Goal: Information Seeking & Learning: Learn about a topic

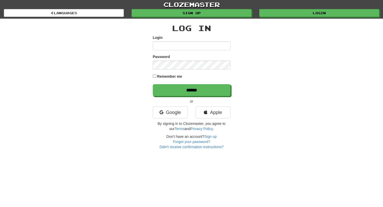
drag, startPoint x: 0, startPoint y: 0, endPoint x: 172, endPoint y: 46, distance: 178.2
click at [172, 46] on input "Login" at bounding box center [192, 45] width 78 height 9
type input "**********"
click at [175, 70] on form "**********" at bounding box center [192, 65] width 78 height 61
click at [153, 84] on input "******" at bounding box center [192, 90] width 78 height 12
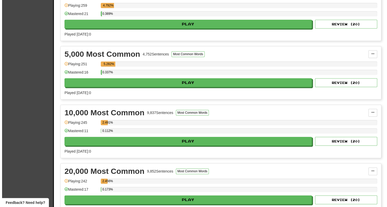
scroll to position [308, 0]
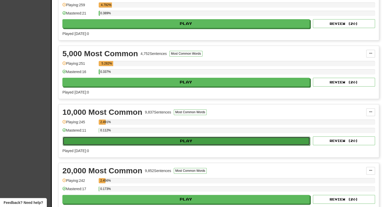
click at [185, 139] on button "Play" at bounding box center [186, 141] width 247 height 9
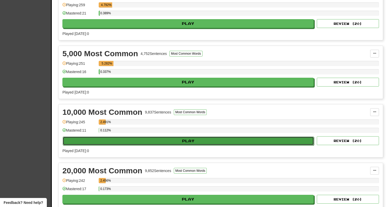
select select "**"
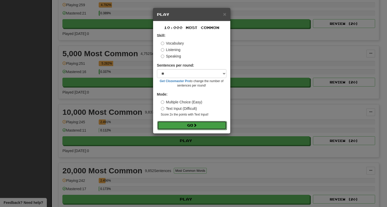
click at [199, 128] on button "Go" at bounding box center [191, 125] width 69 height 9
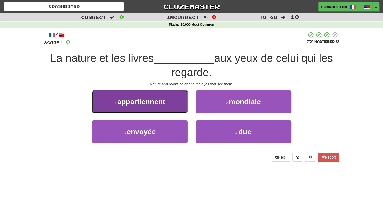
click at [150, 105] on span "appartiennent" at bounding box center [141, 102] width 48 height 8
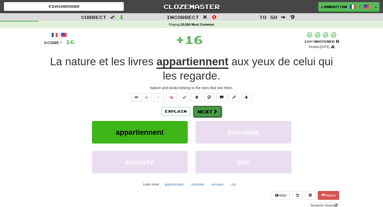
click at [213, 108] on button "Next" at bounding box center [207, 112] width 29 height 12
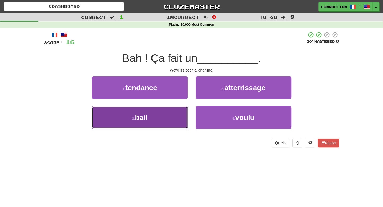
click at [167, 122] on button "3 . bail" at bounding box center [140, 117] width 96 height 23
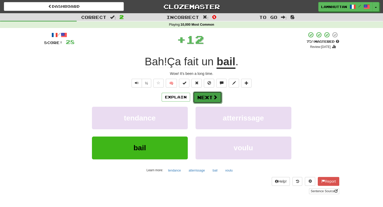
click at [198, 96] on button "Next" at bounding box center [207, 97] width 29 height 12
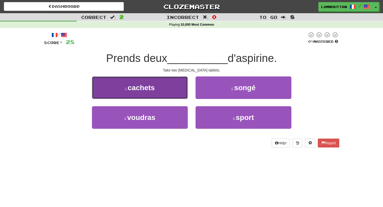
click at [161, 90] on button "1 . cachets" at bounding box center [140, 87] width 96 height 23
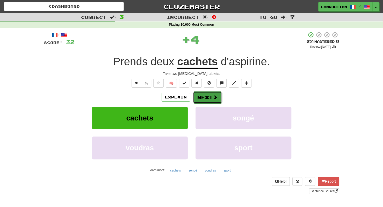
click at [201, 95] on button "Next" at bounding box center [207, 97] width 29 height 12
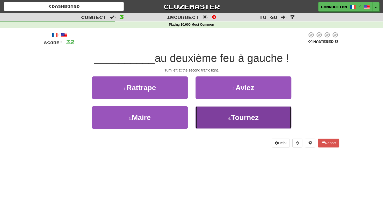
click at [222, 116] on button "4 . Tournez" at bounding box center [244, 117] width 96 height 23
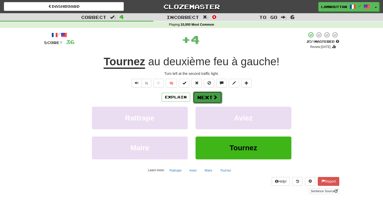
click at [202, 93] on button "Next" at bounding box center [207, 97] width 29 height 12
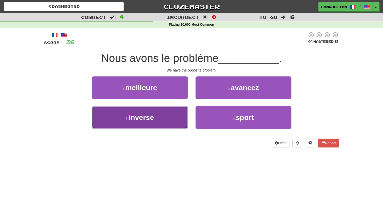
click at [174, 128] on button "3 . inverse" at bounding box center [140, 117] width 96 height 23
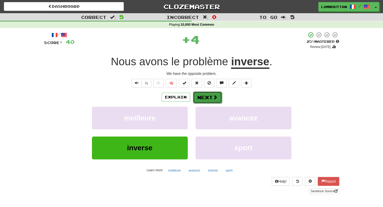
click at [209, 97] on button "Next" at bounding box center [207, 97] width 29 height 12
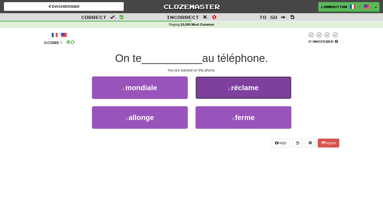
click at [231, 91] on button "2 . réclame" at bounding box center [244, 87] width 96 height 23
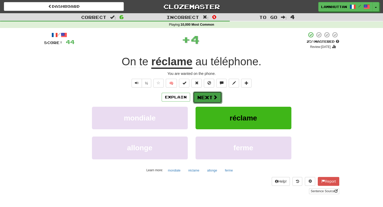
click at [204, 96] on button "Next" at bounding box center [207, 97] width 29 height 12
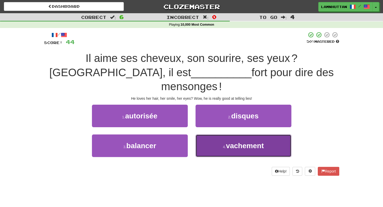
click at [220, 134] on button "4 . vachement" at bounding box center [244, 145] width 96 height 23
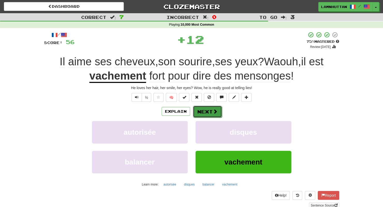
click at [207, 110] on button "Next" at bounding box center [207, 112] width 29 height 12
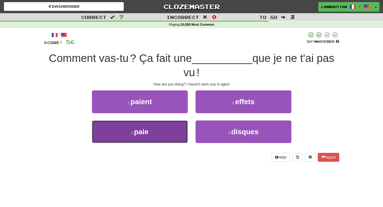
click at [150, 133] on button "3 . paie" at bounding box center [140, 132] width 96 height 23
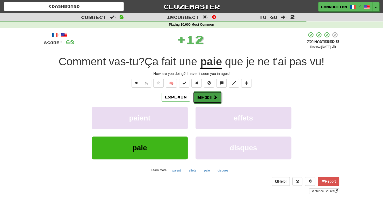
click at [204, 98] on button "Next" at bounding box center [207, 97] width 29 height 12
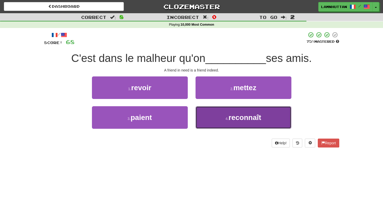
click at [230, 109] on button "4 . reconnaît" at bounding box center [244, 117] width 96 height 23
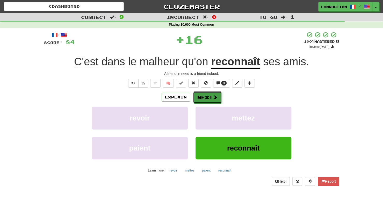
click at [208, 97] on button "Next" at bounding box center [207, 97] width 29 height 12
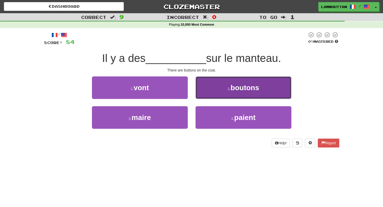
click at [222, 94] on button "2 . boutons" at bounding box center [244, 87] width 96 height 23
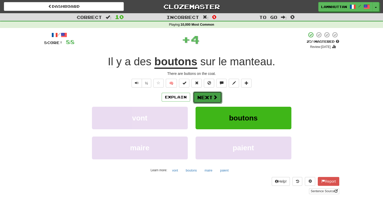
click at [203, 95] on button "Next" at bounding box center [207, 97] width 29 height 12
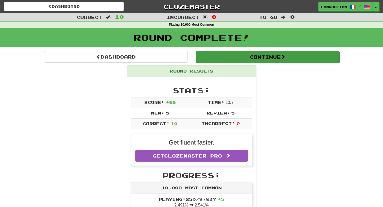
drag, startPoint x: 264, startPoint y: 45, endPoint x: 253, endPoint y: 56, distance: 16.0
click at [253, 56] on button "Continue" at bounding box center [268, 57] width 144 height 12
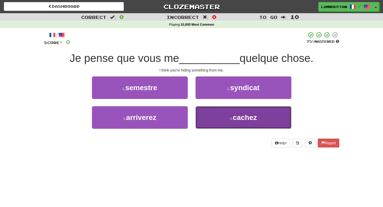
click at [209, 112] on button "4 . cachez" at bounding box center [244, 117] width 96 height 23
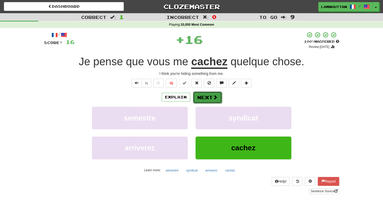
click at [202, 100] on button "Next" at bounding box center [207, 97] width 29 height 12
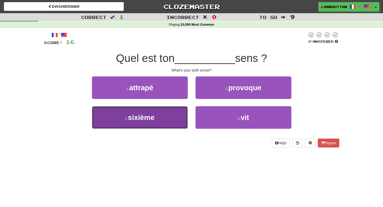
click at [158, 111] on button "3 . sixième" at bounding box center [140, 117] width 96 height 23
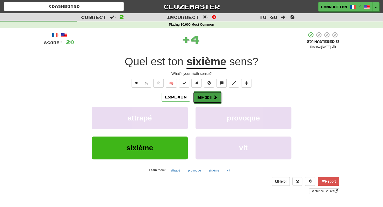
click at [202, 98] on button "Next" at bounding box center [207, 97] width 29 height 12
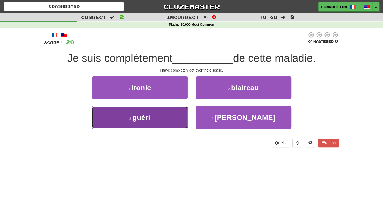
click at [157, 127] on button "3 . [GEOGRAPHIC_DATA]" at bounding box center [140, 117] width 96 height 23
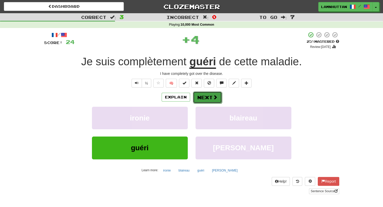
click at [220, 96] on button "Next" at bounding box center [207, 97] width 29 height 12
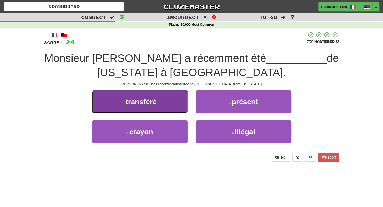
click at [166, 108] on button "1 . transféré" at bounding box center [140, 101] width 96 height 23
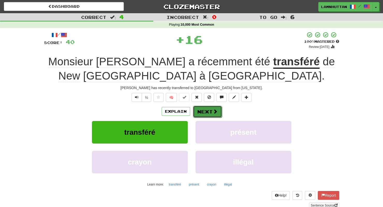
click at [204, 108] on button "Next" at bounding box center [207, 112] width 29 height 12
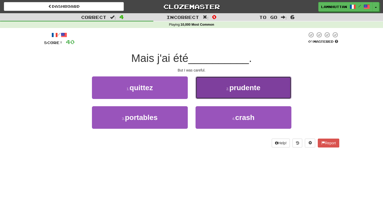
click at [220, 96] on button "2 . [PERSON_NAME]" at bounding box center [244, 87] width 96 height 23
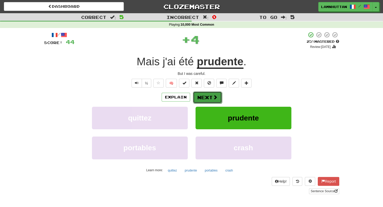
click at [206, 95] on button "Next" at bounding box center [207, 97] width 29 height 12
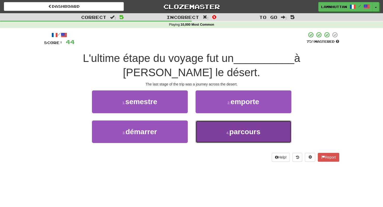
click at [216, 130] on button "4 . parcours" at bounding box center [244, 132] width 96 height 23
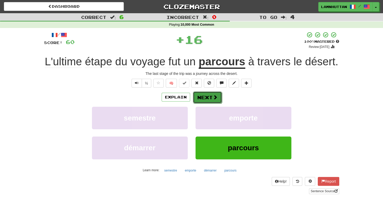
click at [202, 102] on button "Next" at bounding box center [207, 97] width 29 height 12
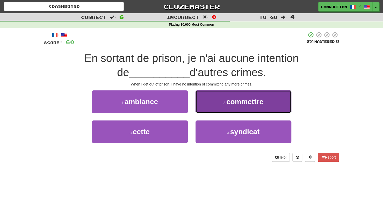
click at [231, 98] on span "commettre" at bounding box center [244, 102] width 37 height 8
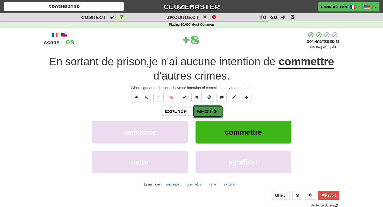
click at [208, 107] on button "Next" at bounding box center [207, 111] width 29 height 12
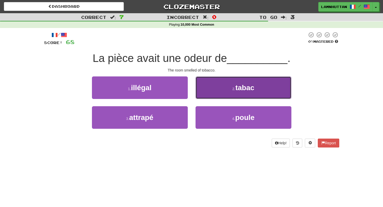
click at [258, 88] on button "2 . tabac" at bounding box center [244, 87] width 96 height 23
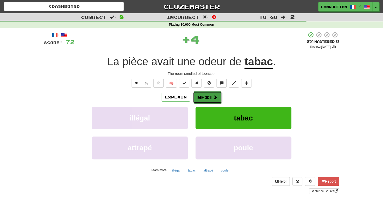
click at [217, 92] on button "Next" at bounding box center [207, 97] width 29 height 12
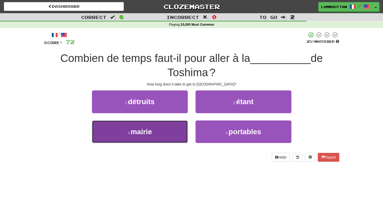
click at [166, 133] on button "3 . mairie" at bounding box center [140, 132] width 96 height 23
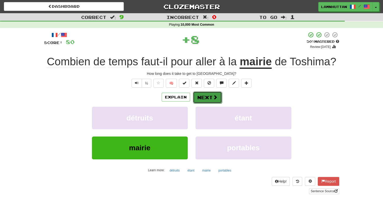
click at [206, 98] on button "Next" at bounding box center [207, 97] width 29 height 12
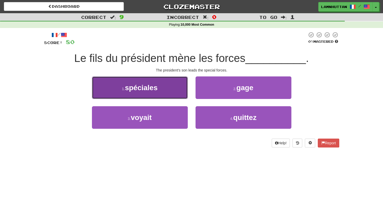
click at [161, 96] on button "1 . spéciales" at bounding box center [140, 87] width 96 height 23
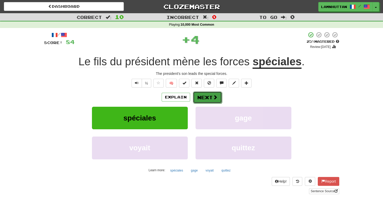
click at [202, 97] on button "Next" at bounding box center [207, 97] width 29 height 12
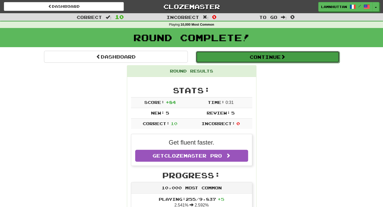
click at [263, 54] on button "Continue" at bounding box center [268, 57] width 144 height 12
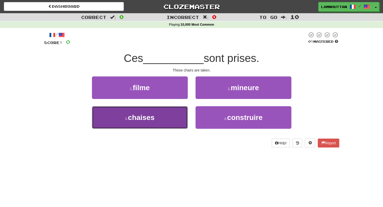
click at [177, 120] on button "3 . chaises" at bounding box center [140, 117] width 96 height 23
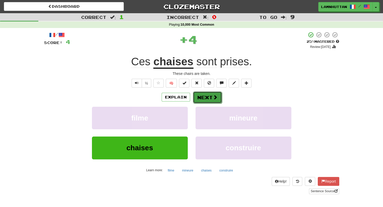
click at [204, 100] on button "Next" at bounding box center [207, 97] width 29 height 12
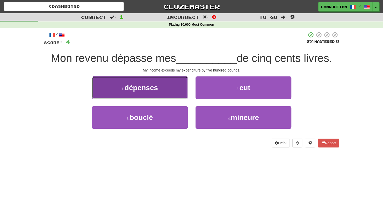
click at [164, 87] on button "1 . dépenses" at bounding box center [140, 87] width 96 height 23
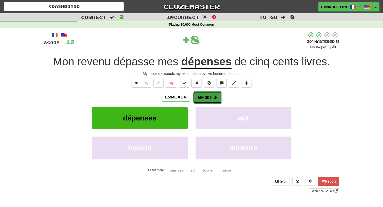
click at [208, 99] on button "Next" at bounding box center [207, 97] width 29 height 12
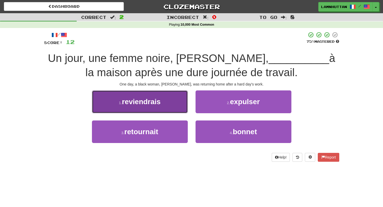
click at [178, 103] on button "1 . reviendrais" at bounding box center [140, 101] width 96 height 23
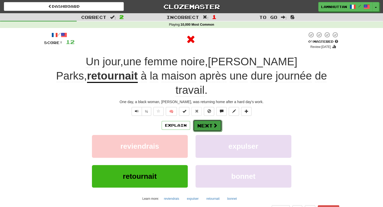
click at [213, 120] on button "Next" at bounding box center [207, 126] width 29 height 12
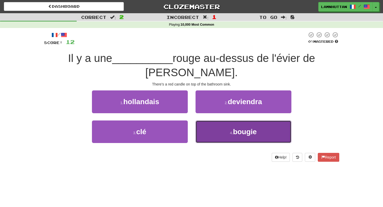
click at [217, 129] on button "4 . [GEOGRAPHIC_DATA]" at bounding box center [244, 132] width 96 height 23
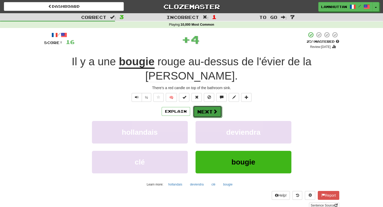
click at [209, 112] on button "Next" at bounding box center [207, 112] width 29 height 12
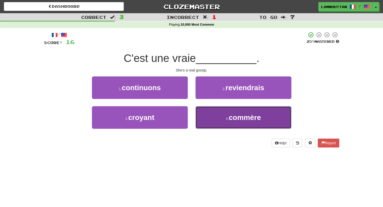
click at [229, 123] on button "4 . [GEOGRAPHIC_DATA]" at bounding box center [244, 117] width 96 height 23
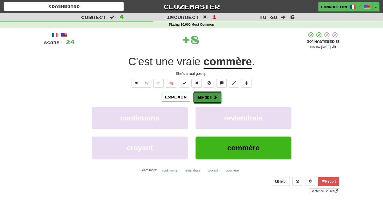
click at [209, 100] on button "Next" at bounding box center [207, 97] width 29 height 12
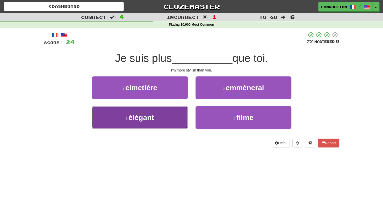
click at [174, 118] on button "3 . élégant" at bounding box center [140, 117] width 96 height 23
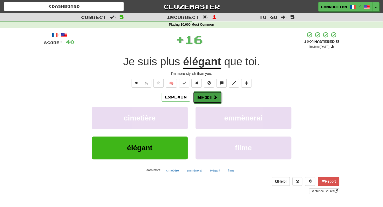
click at [213, 95] on span at bounding box center [215, 97] width 5 height 5
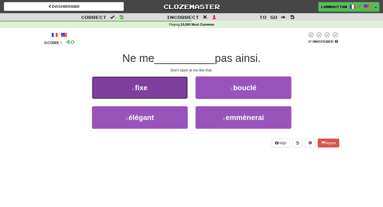
click at [180, 96] on button "1 . fixe" at bounding box center [140, 87] width 96 height 23
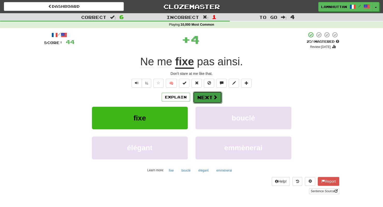
click at [204, 97] on button "Next" at bounding box center [207, 97] width 29 height 12
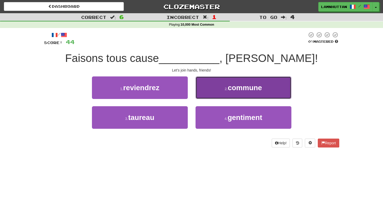
click at [238, 89] on span "commune" at bounding box center [245, 88] width 34 height 8
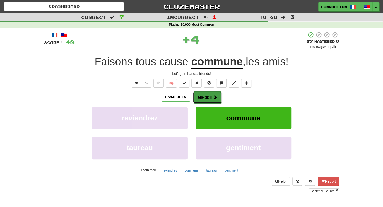
click at [198, 95] on button "Next" at bounding box center [207, 97] width 29 height 12
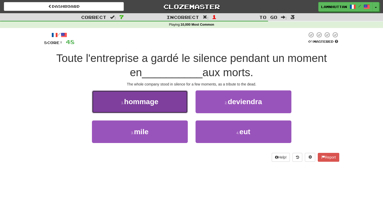
click at [171, 111] on button "1 . hommage" at bounding box center [140, 101] width 96 height 23
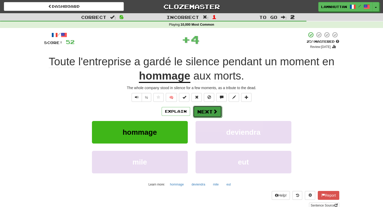
click at [199, 110] on button "Next" at bounding box center [207, 112] width 29 height 12
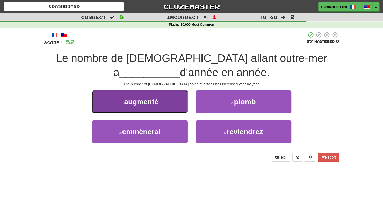
click at [154, 98] on span "augmenté" at bounding box center [141, 102] width 34 height 8
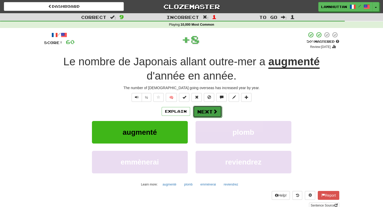
click at [217, 108] on button "Next" at bounding box center [207, 112] width 29 height 12
